Goal: Transaction & Acquisition: Book appointment/travel/reservation

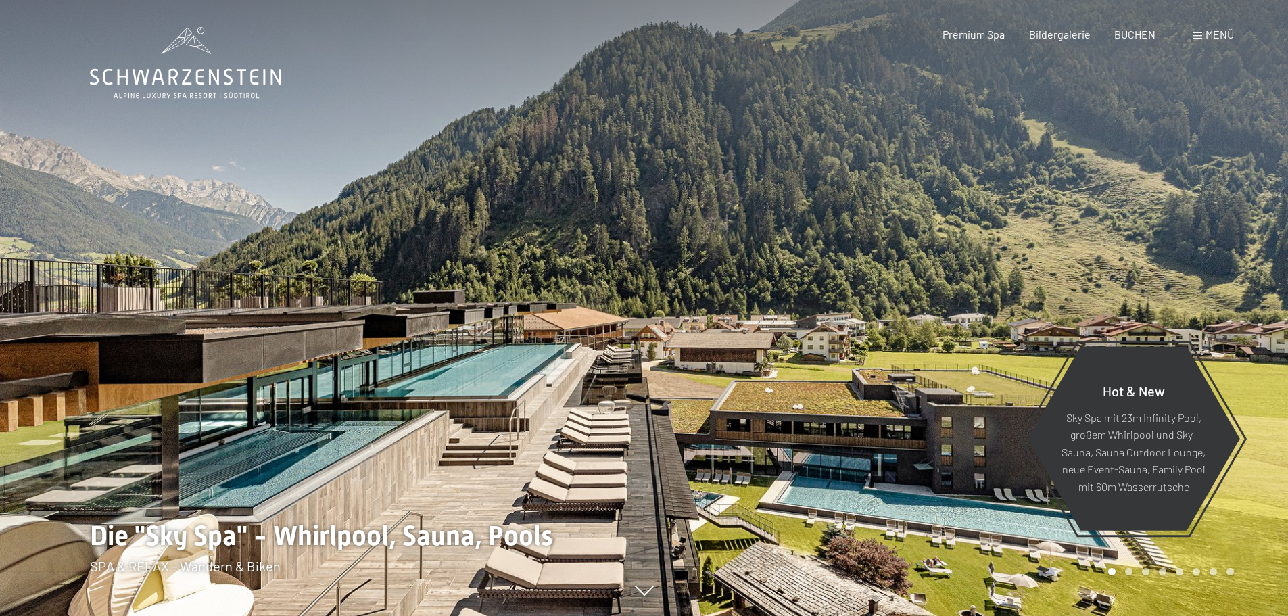
click at [1203, 28] on div "Menü" at bounding box center [1212, 34] width 41 height 15
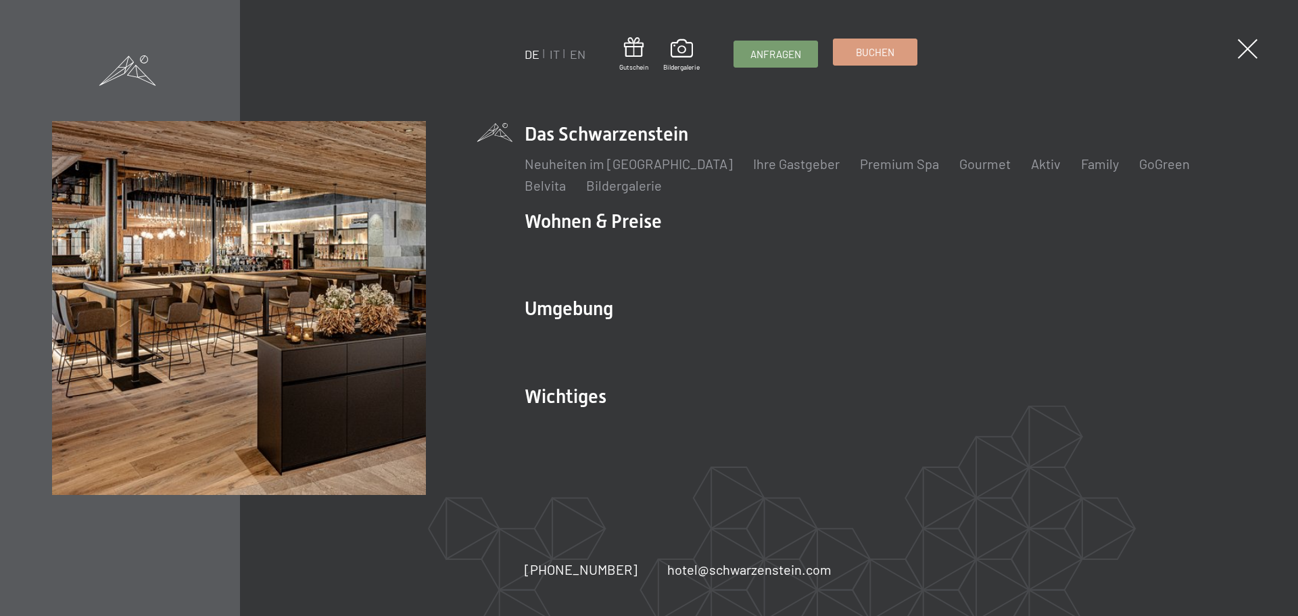
click at [893, 49] on span "Buchen" at bounding box center [875, 52] width 39 height 14
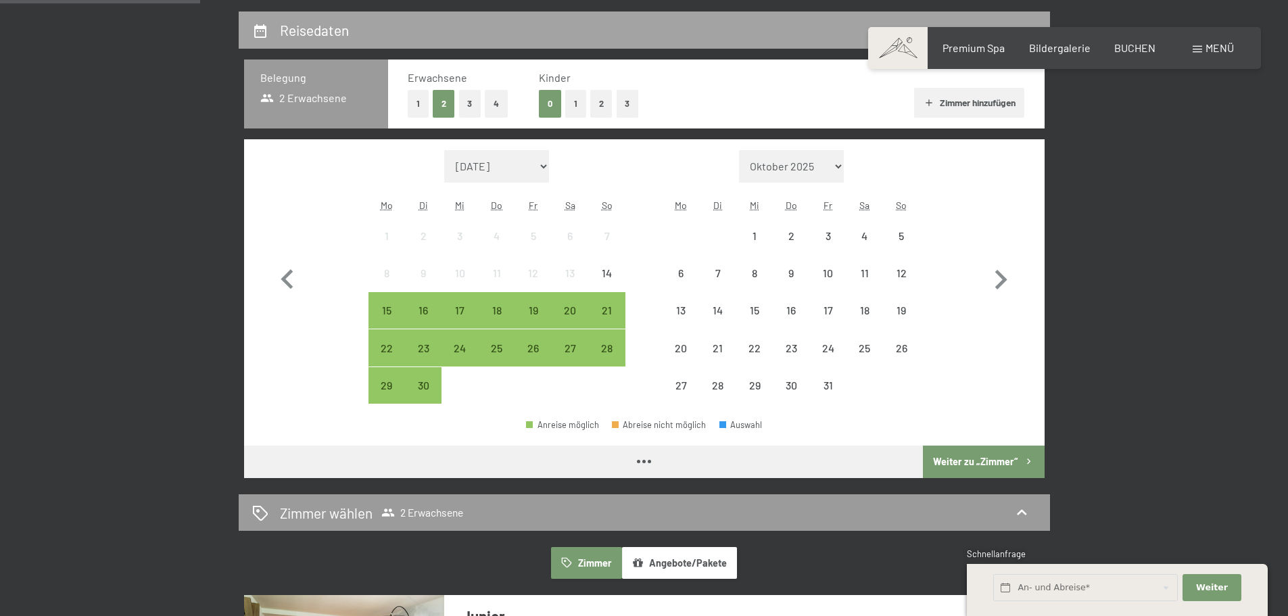
scroll to position [338, 0]
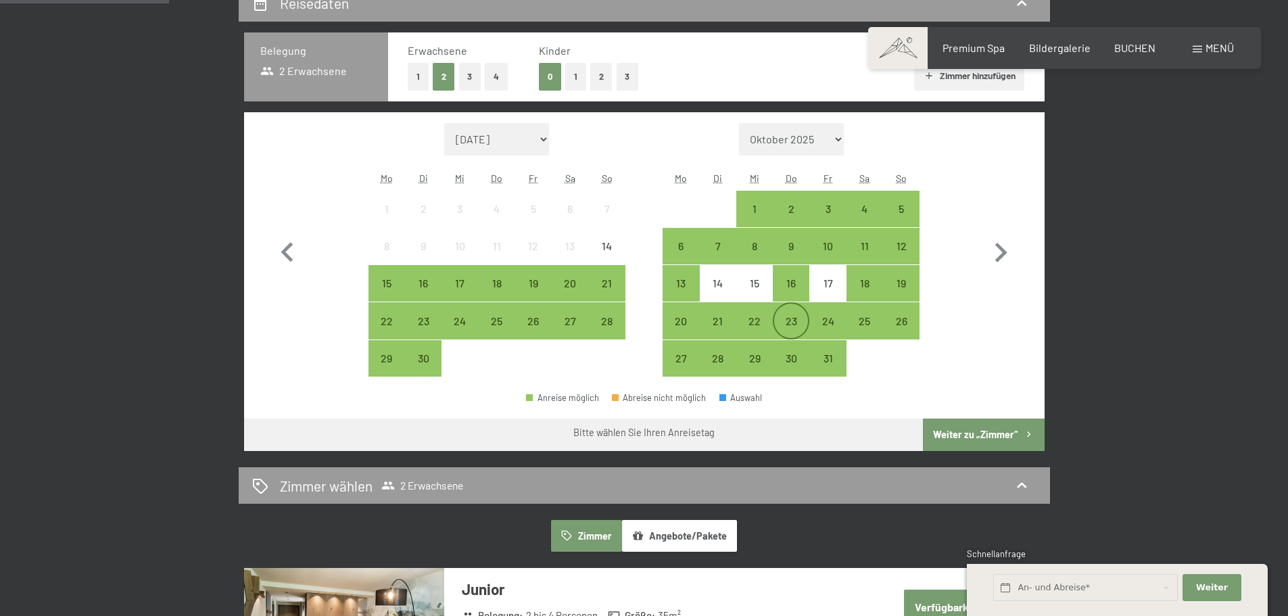
click at [798, 321] on div "23" at bounding box center [791, 333] width 34 height 34
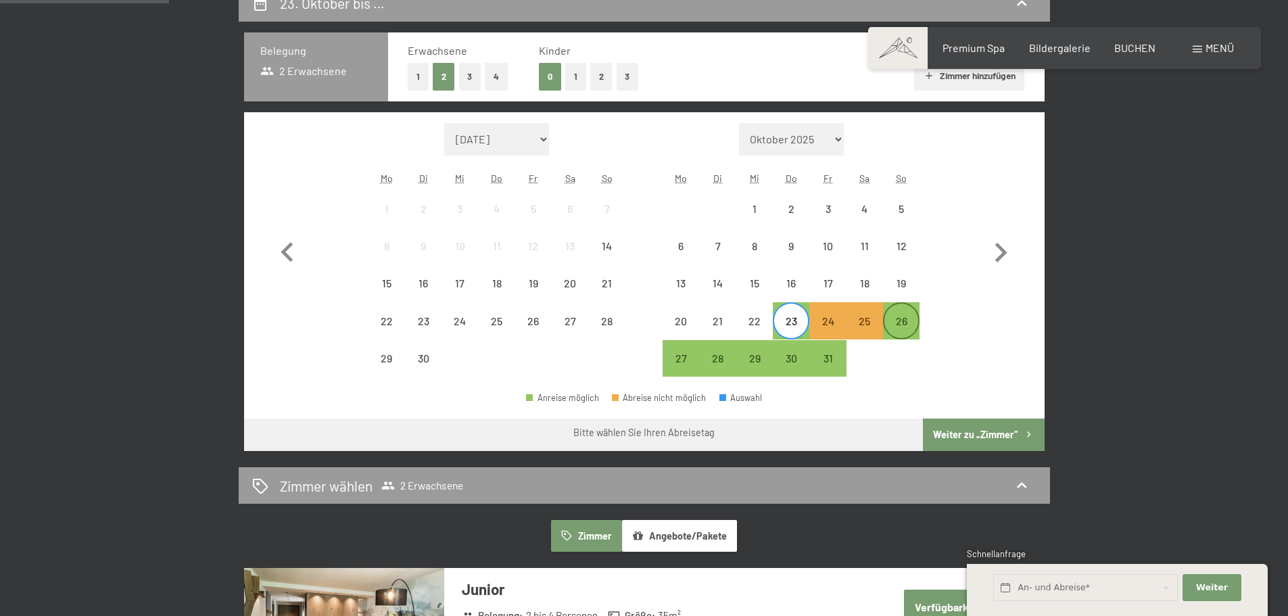
click at [906, 319] on div "26" at bounding box center [901, 333] width 34 height 34
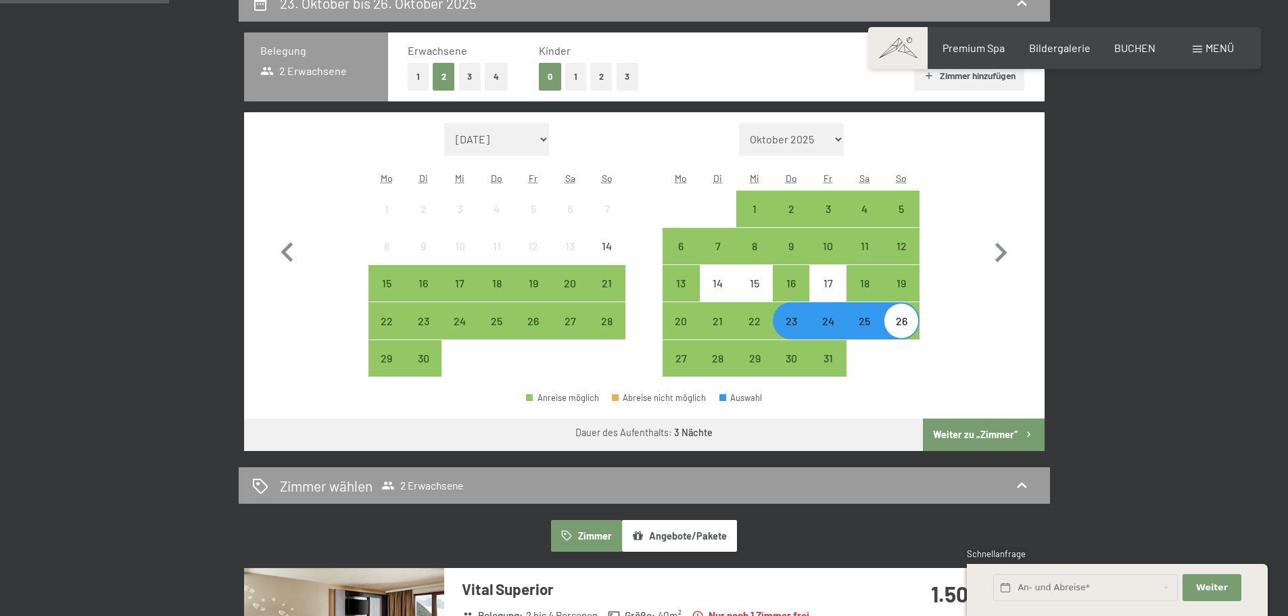
click at [1023, 429] on icon "button" at bounding box center [1028, 434] width 11 height 11
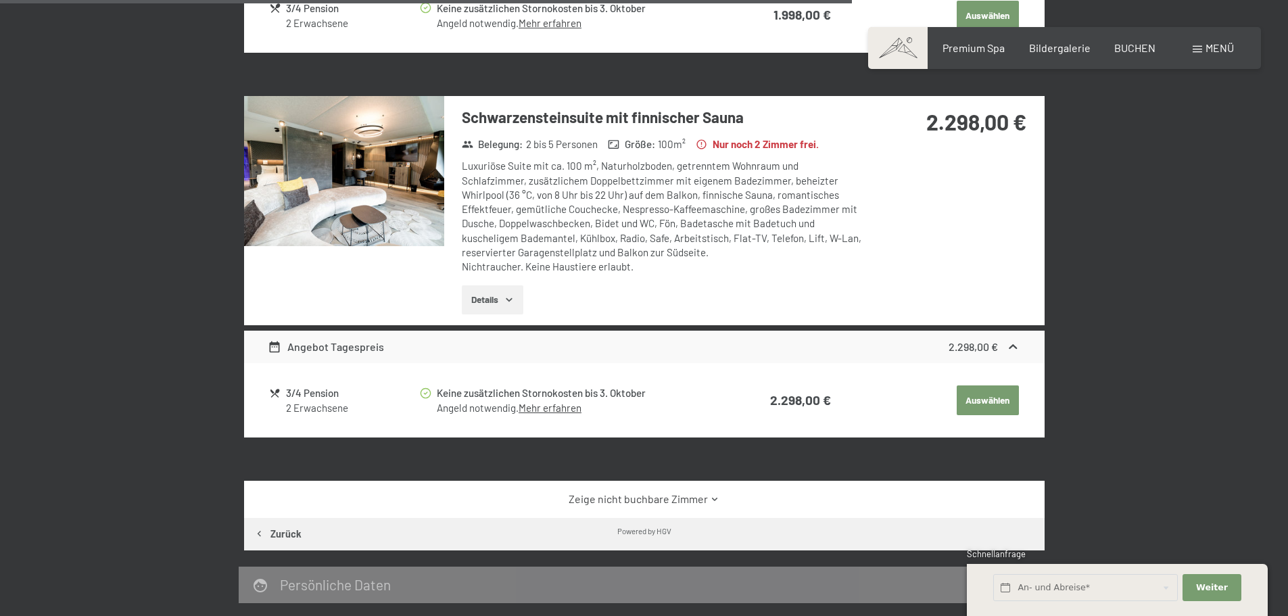
scroll to position [1877, 0]
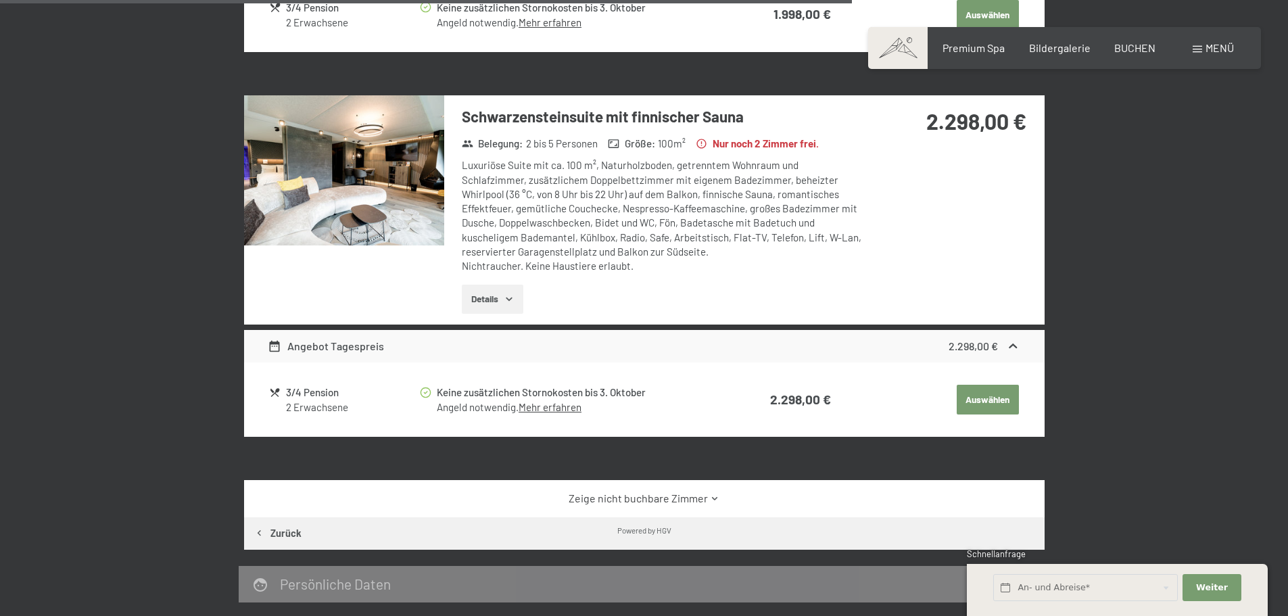
click at [479, 293] on button "Details" at bounding box center [493, 300] width 62 height 30
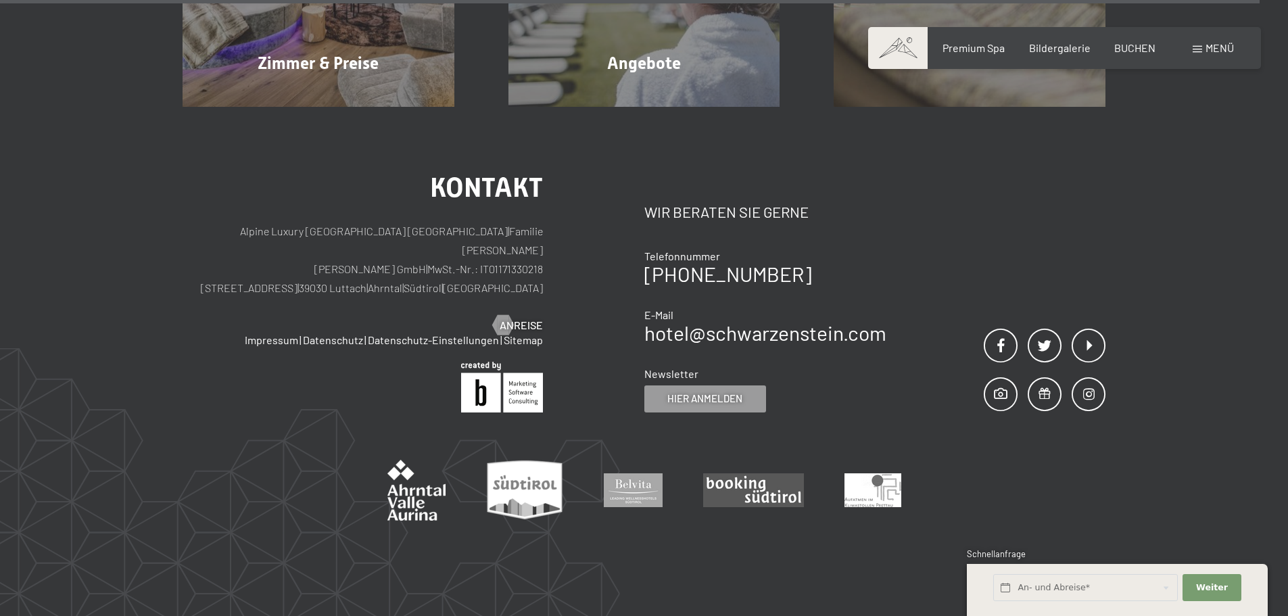
scroll to position [3026, 0]
